Goal: Task Accomplishment & Management: Use online tool/utility

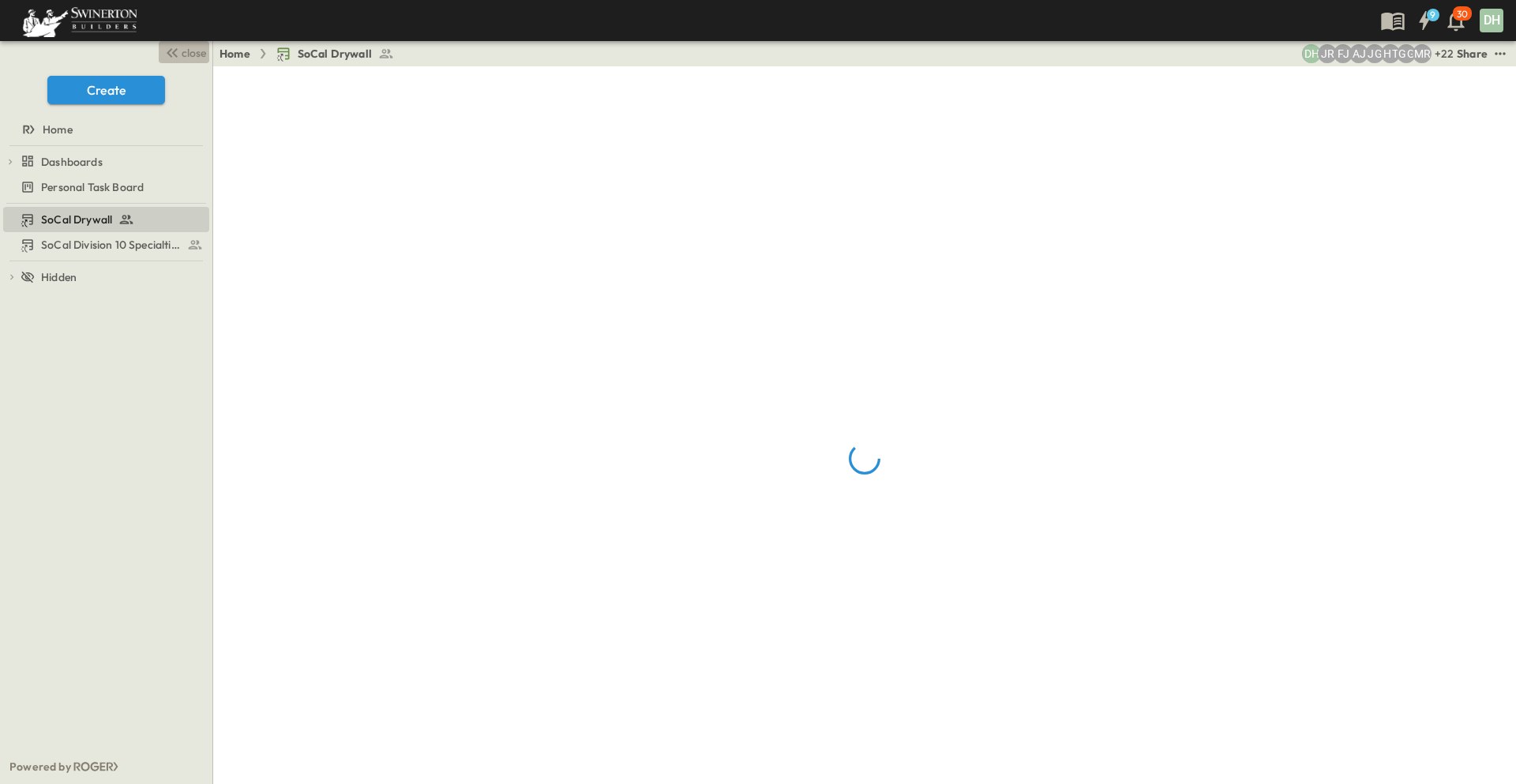
click at [183, 53] on span "close" at bounding box center [194, 53] width 25 height 16
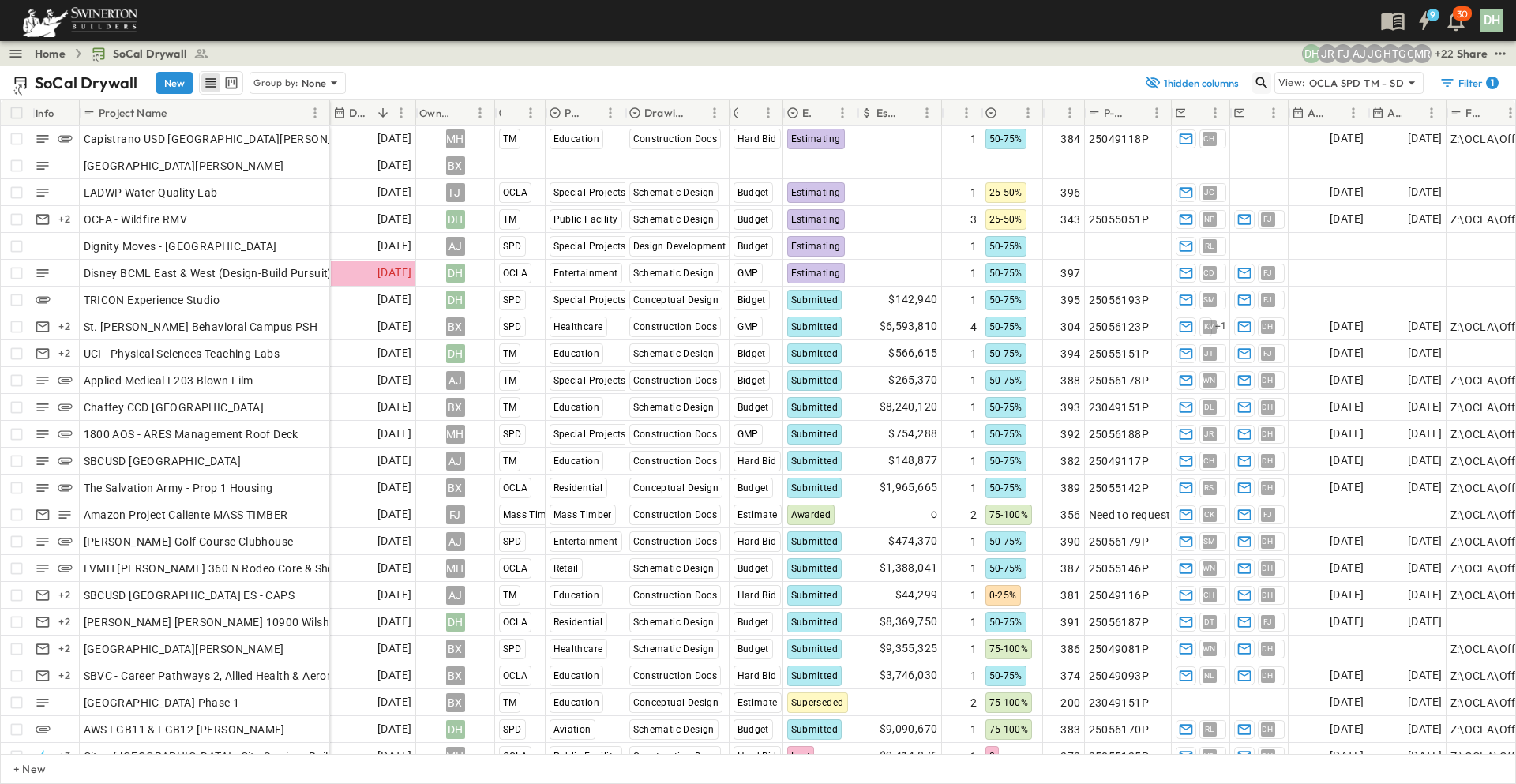
click at [1263, 84] on icon "button" at bounding box center [1261, 83] width 12 height 12
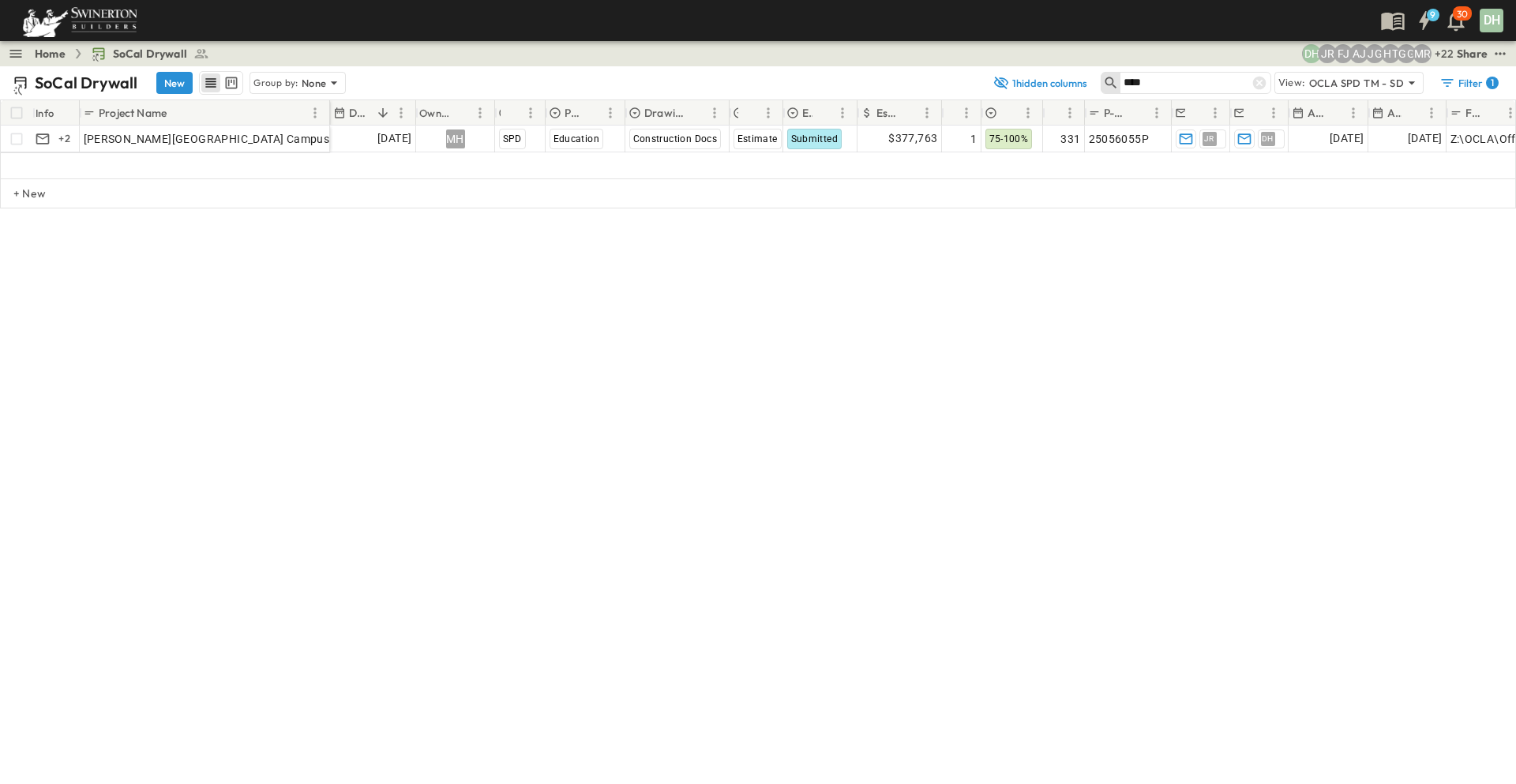
type input "****"
drag, startPoint x: 1261, startPoint y: 82, endPoint x: 1234, endPoint y: 104, distance: 34.8
click at [1261, 82] on icon at bounding box center [1259, 83] width 16 height 16
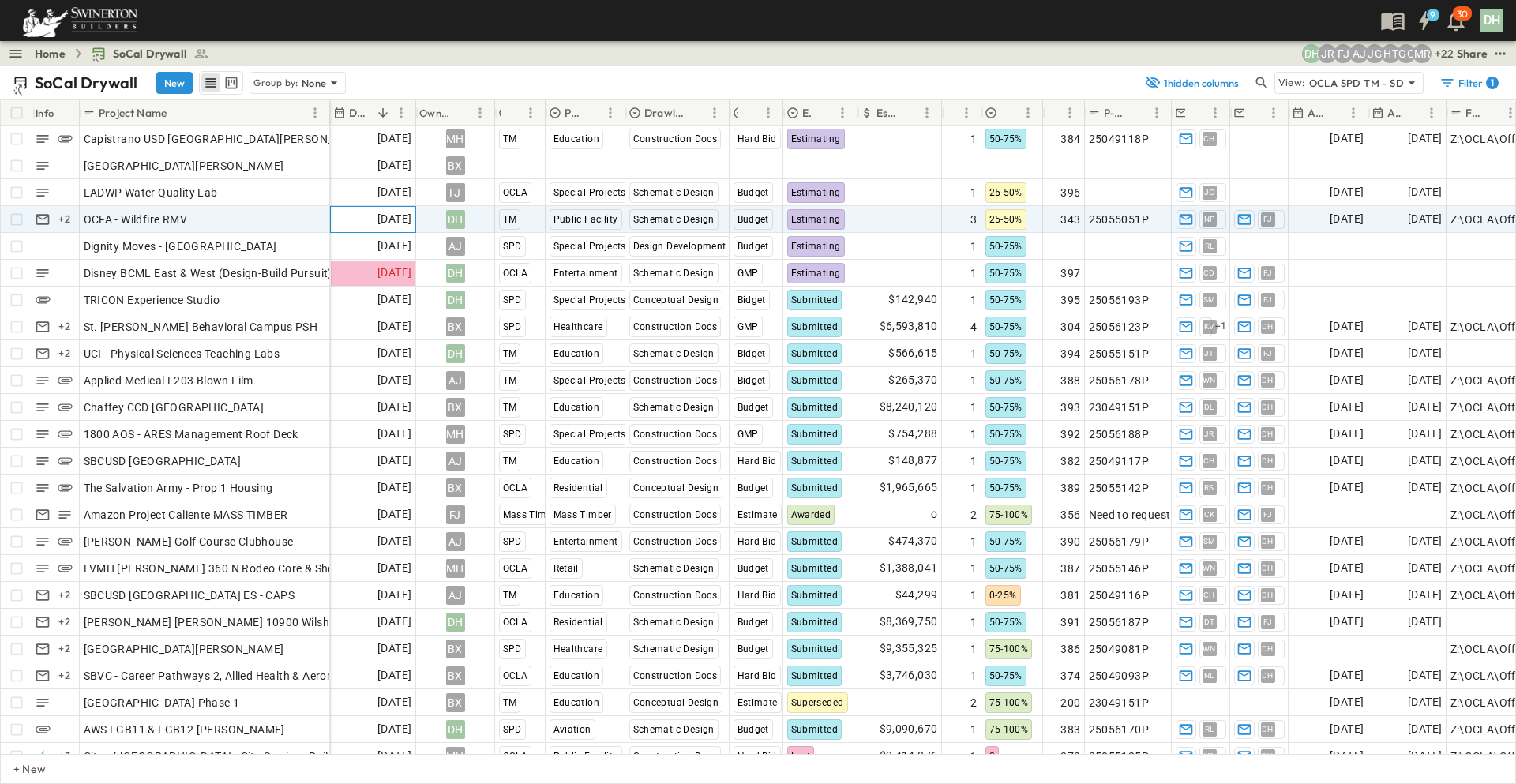
click at [377, 221] on span "[DATE]" at bounding box center [394, 219] width 34 height 18
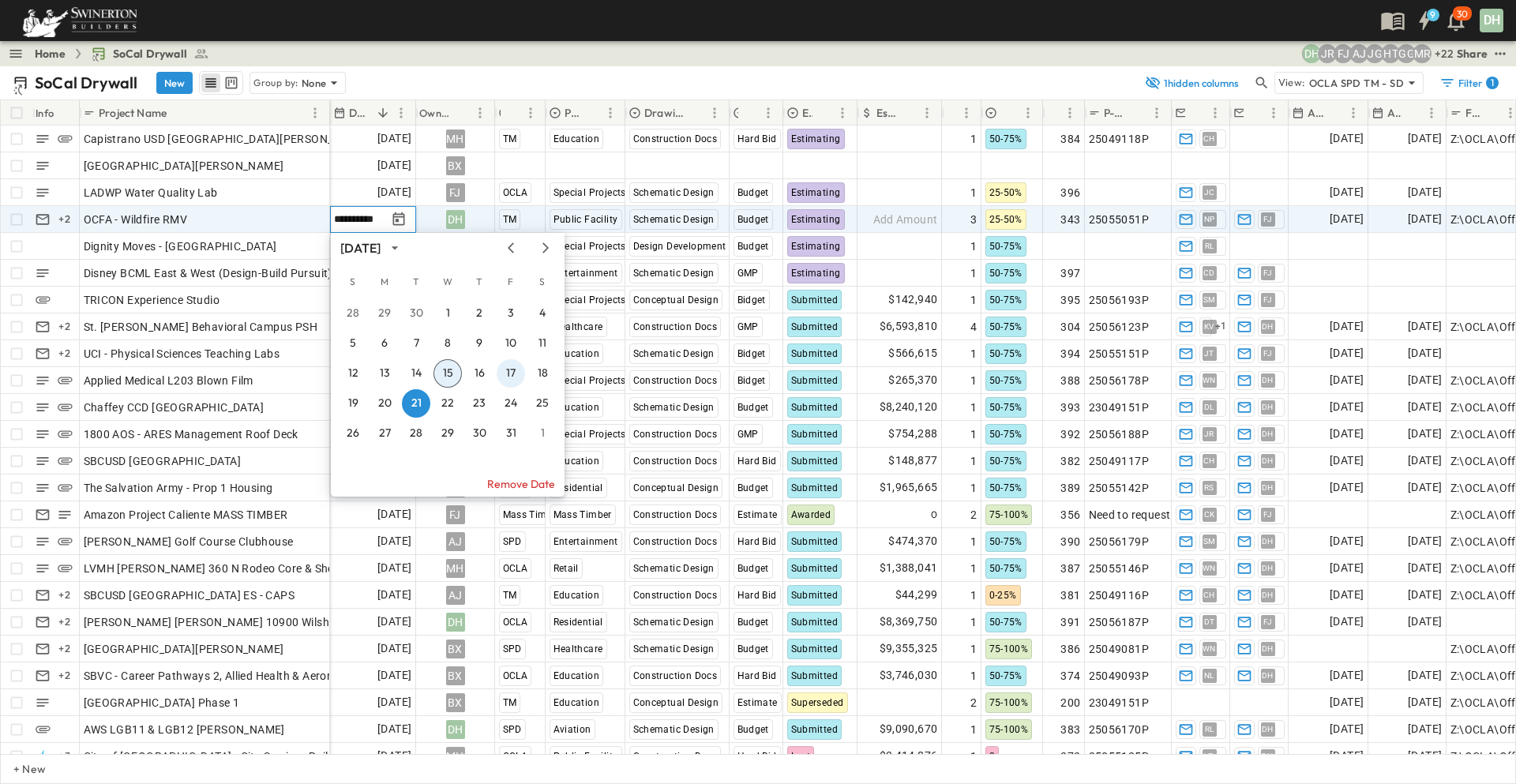
click at [509, 376] on button "17" at bounding box center [510, 372] width 28 height 28
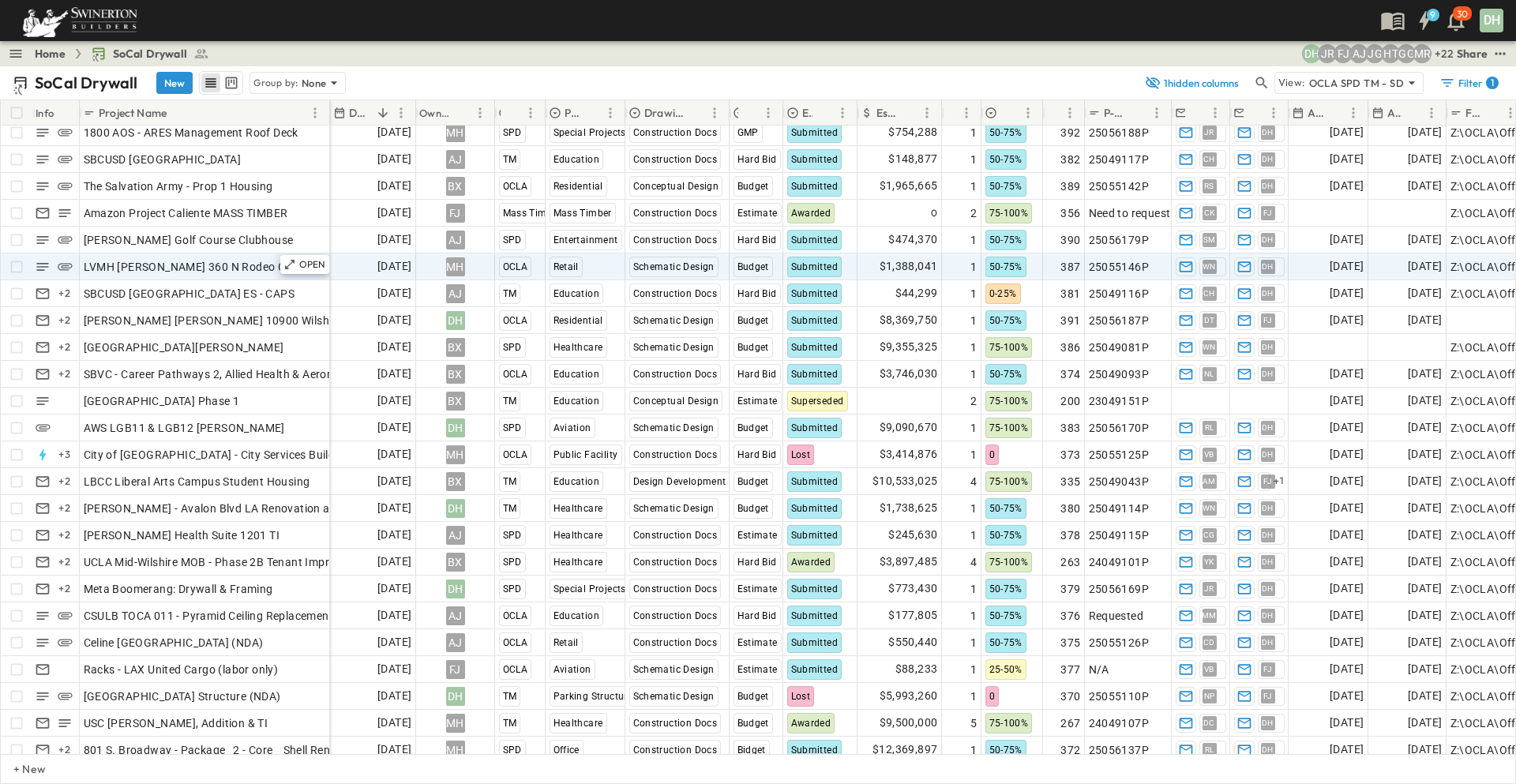
scroll to position [316, 0]
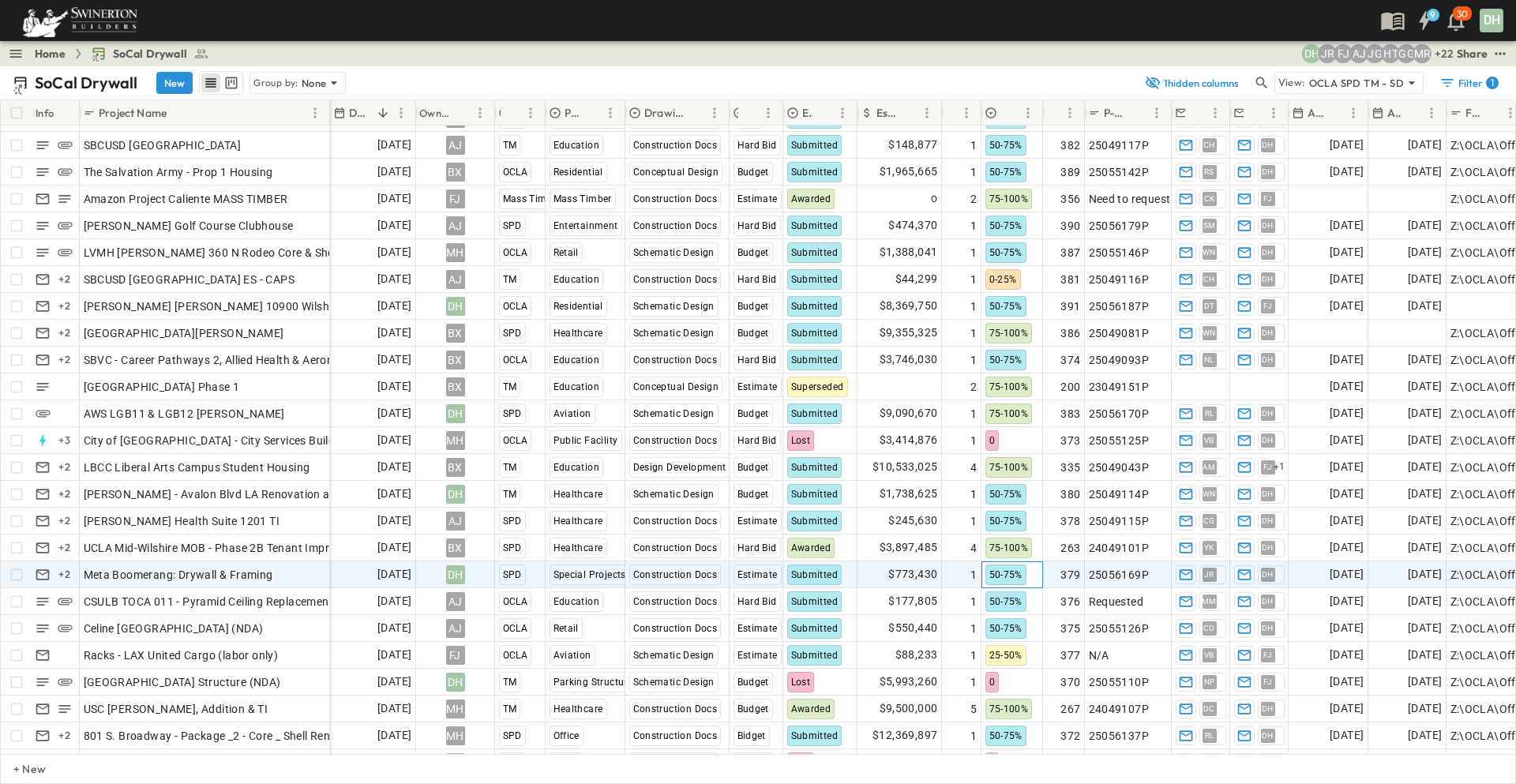
click at [1013, 577] on span "50-75%" at bounding box center [1005, 575] width 33 height 11
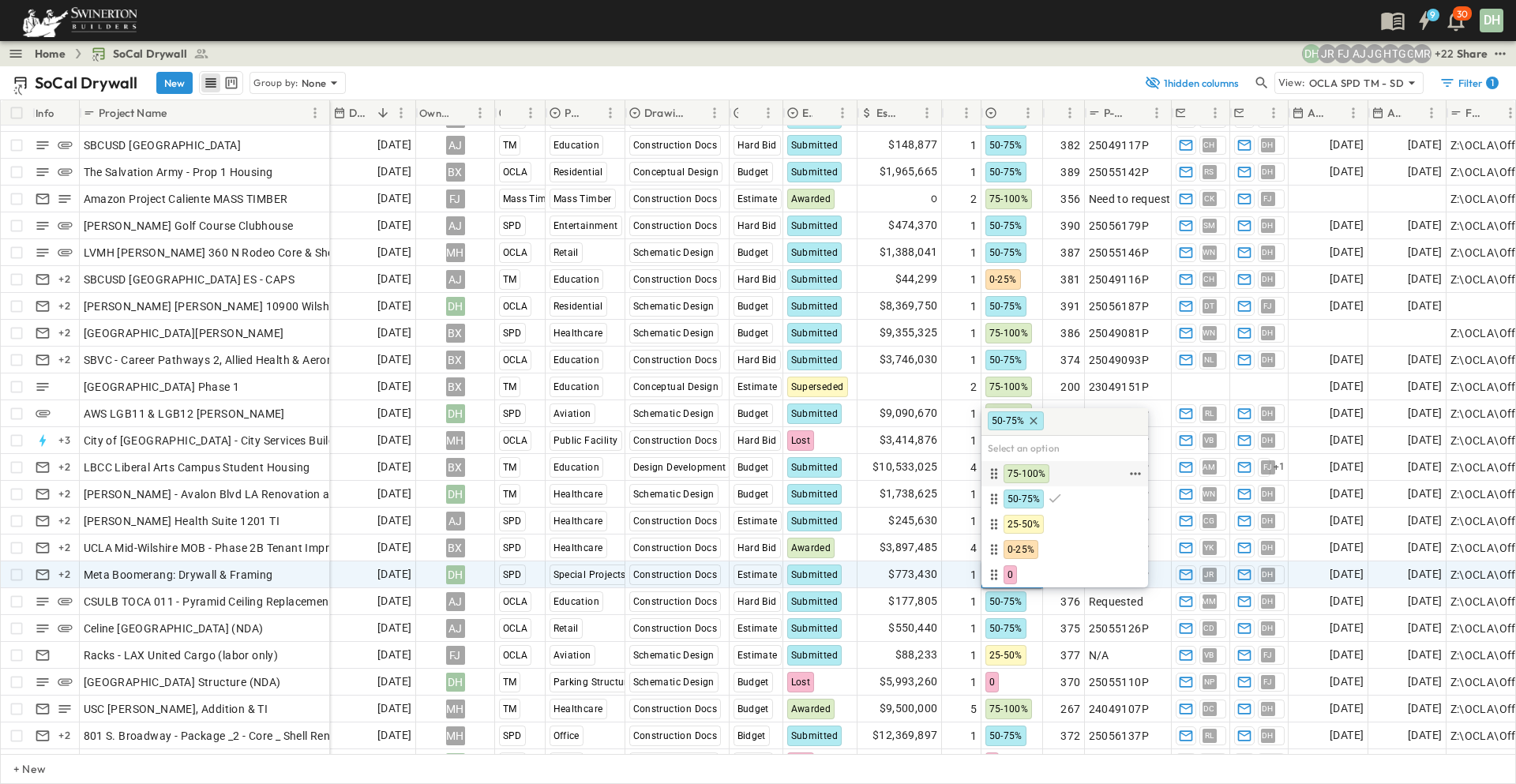
click at [1040, 472] on span "75-100%" at bounding box center [1026, 474] width 38 height 13
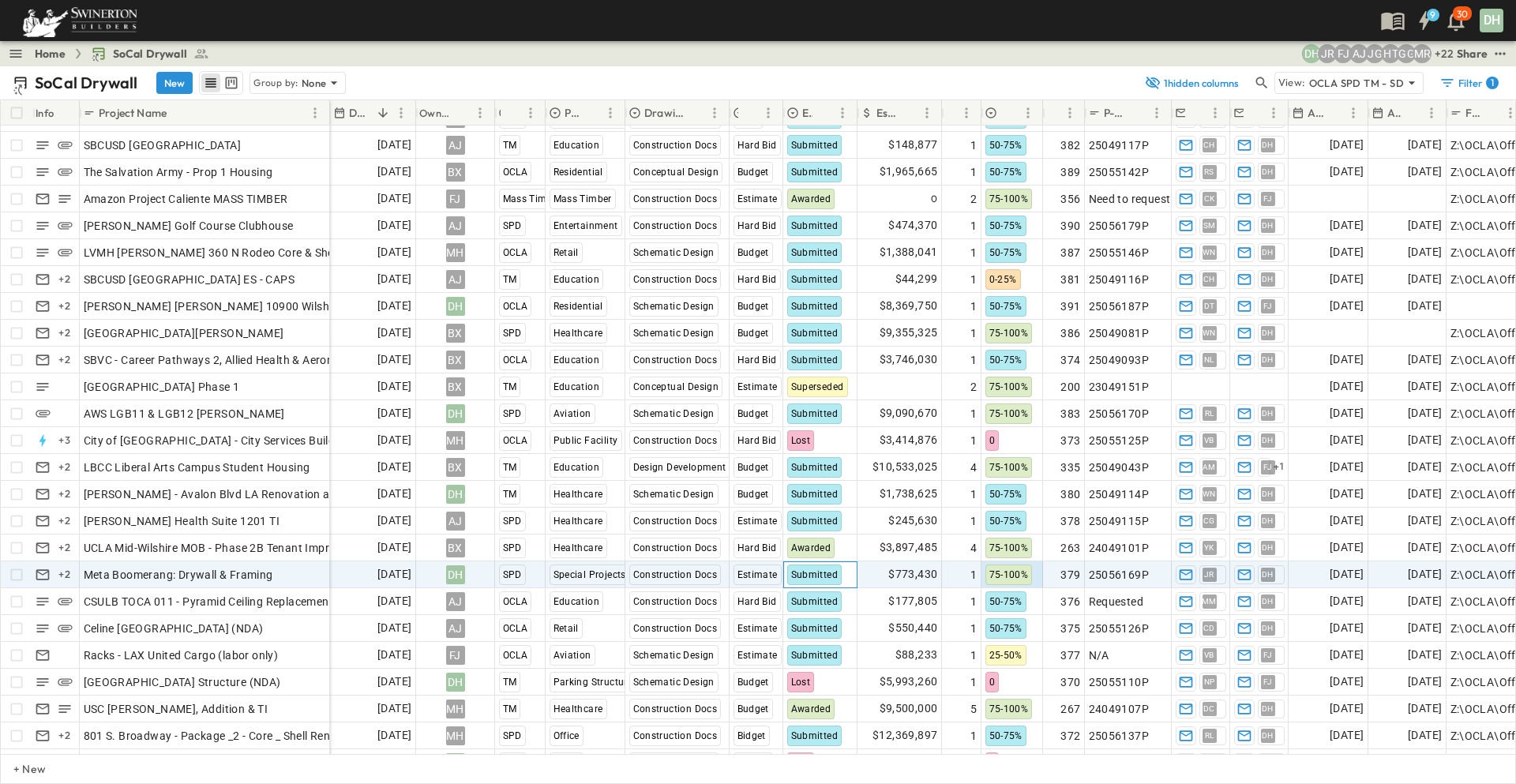
click at [825, 577] on span "Submitted" at bounding box center [814, 575] width 47 height 11
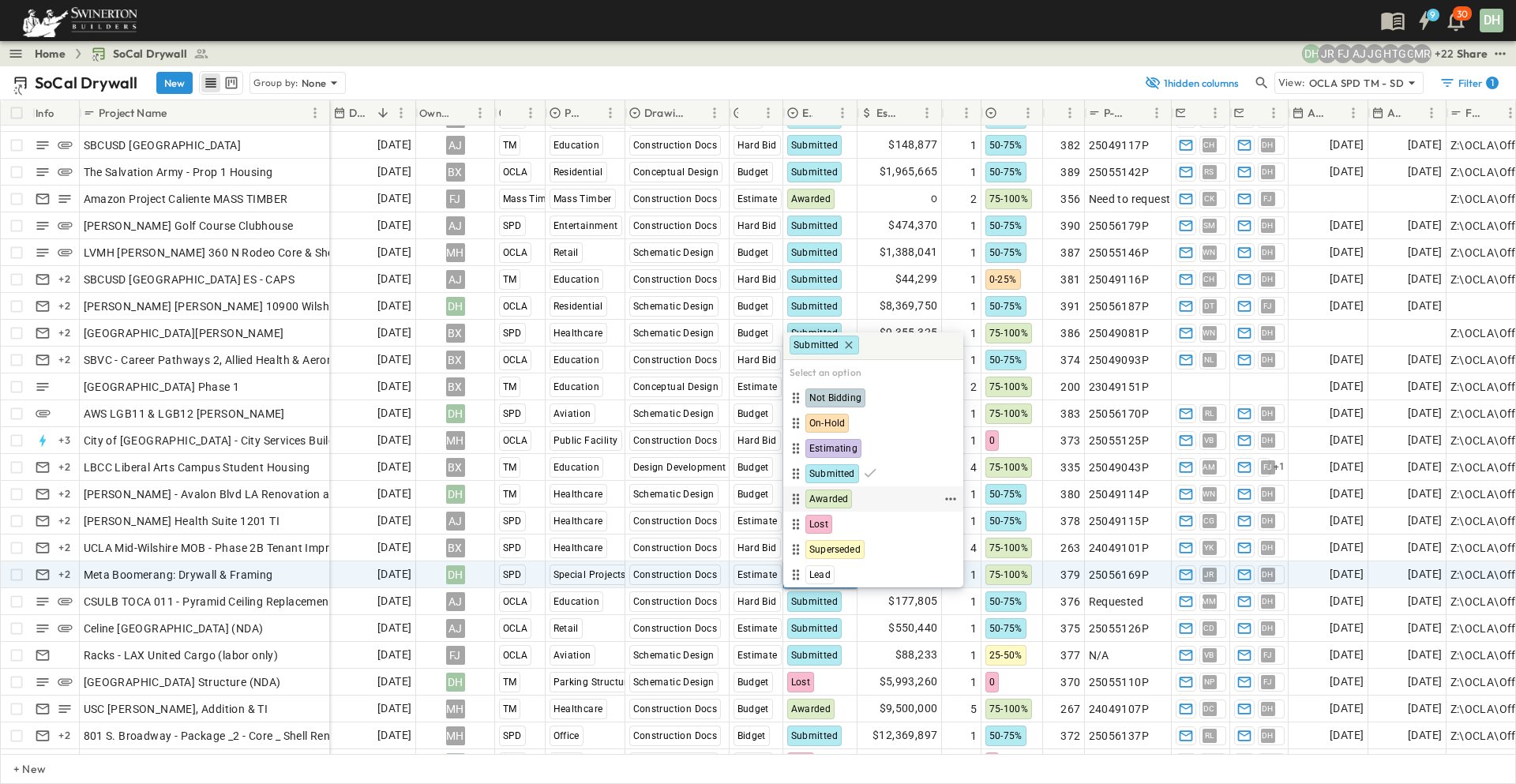
click at [841, 498] on span "Awarded" at bounding box center [828, 499] width 38 height 13
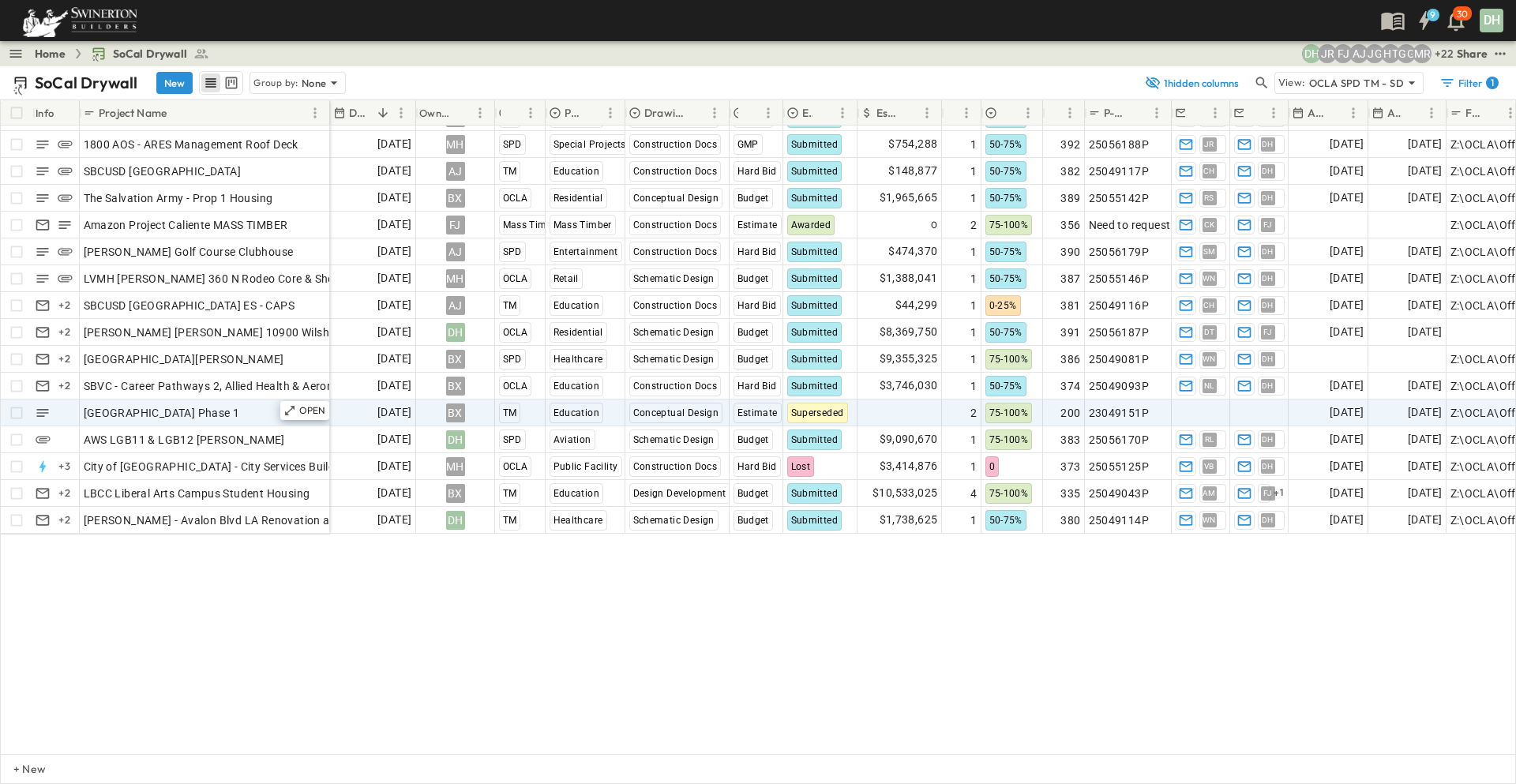
scroll to position [0, 0]
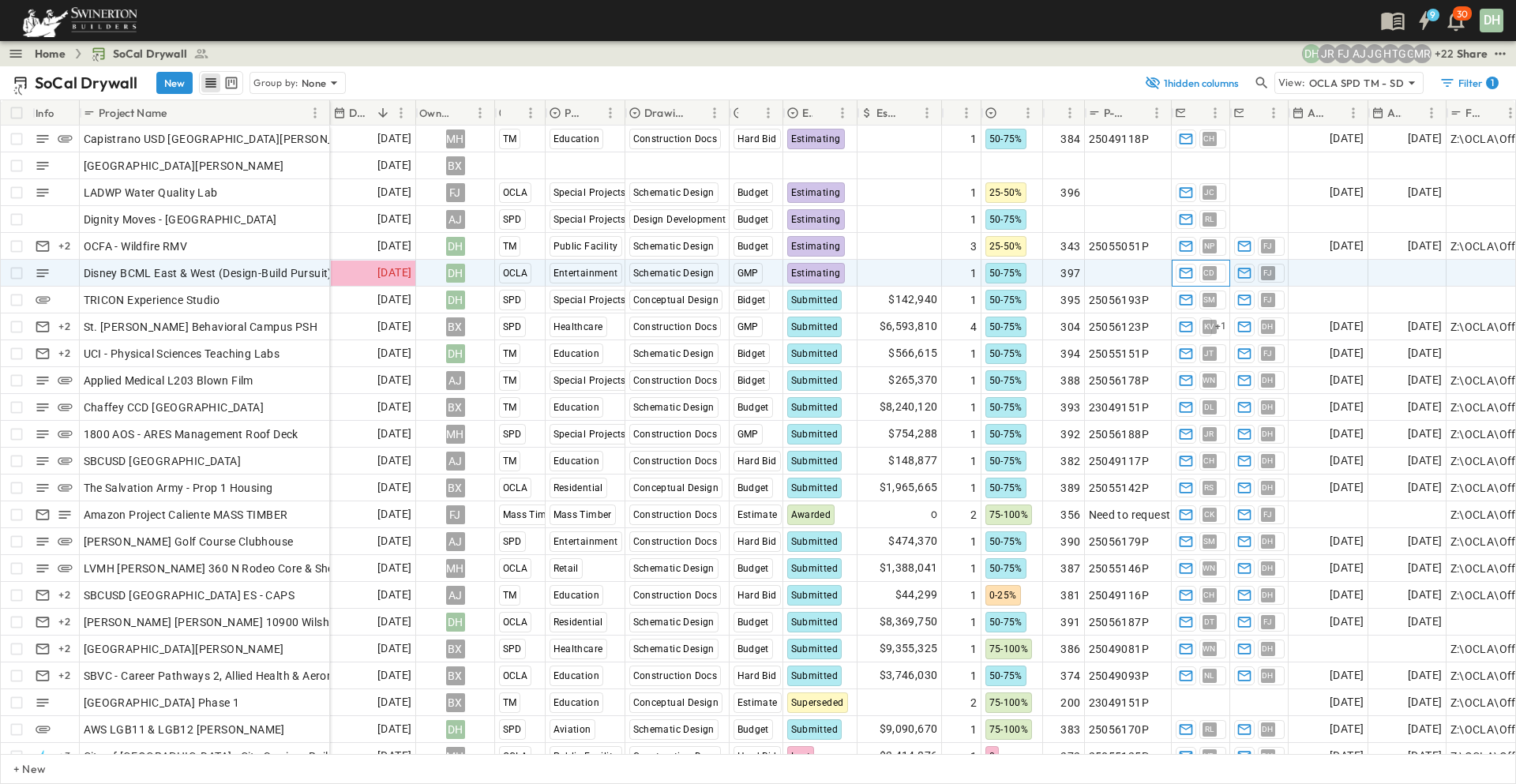
click at [1209, 273] on span "CD" at bounding box center [1208, 272] width 12 height 1
click at [232, 275] on span "Disney BCML East & West (Design-Build Pursuit)" at bounding box center [207, 273] width 248 height 16
drag, startPoint x: 1261, startPoint y: 82, endPoint x: 1245, endPoint y: 93, distance: 19.4
click at [1261, 82] on icon "button" at bounding box center [1261, 83] width 16 height 16
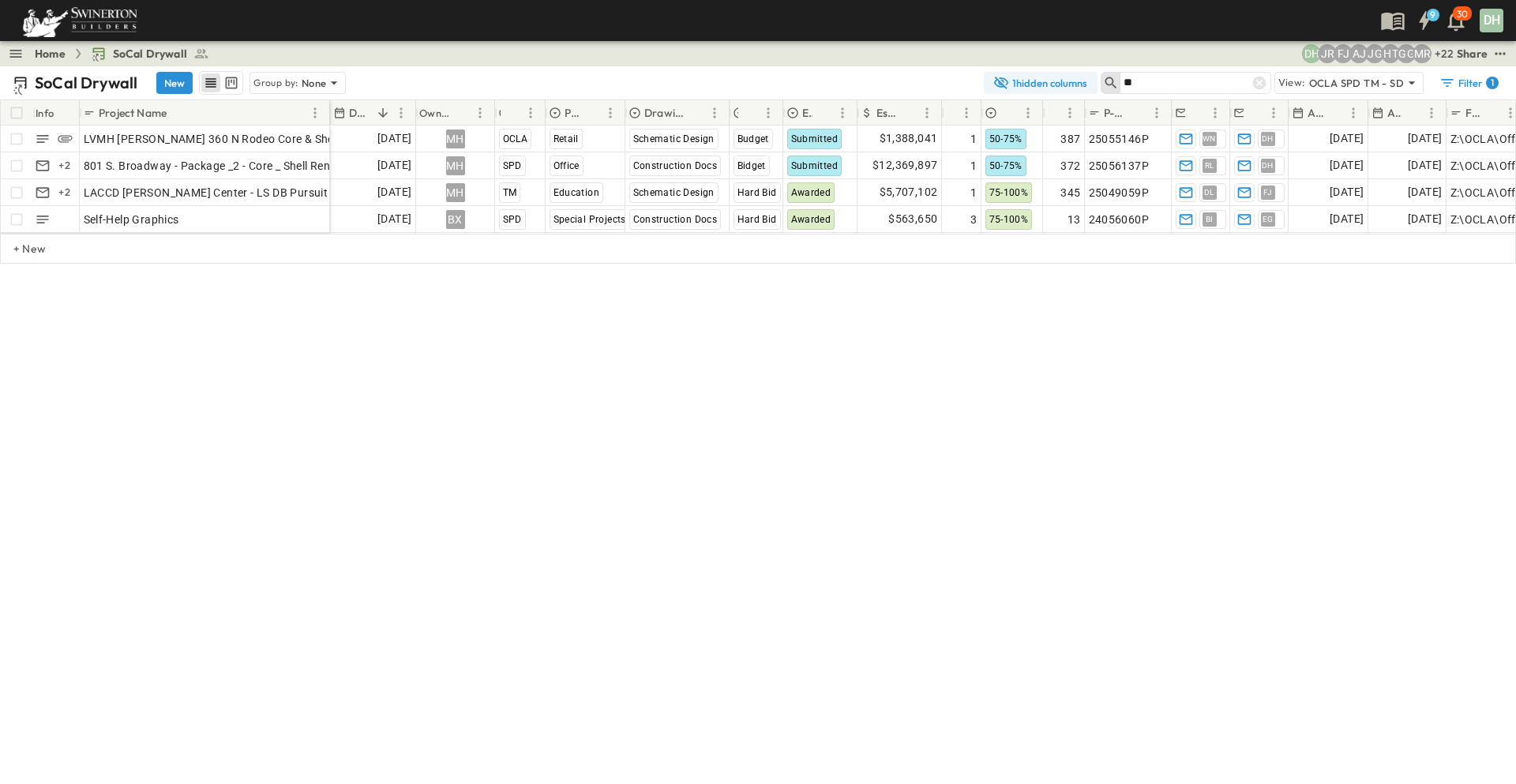
type input "*"
